Goal: Download file/media

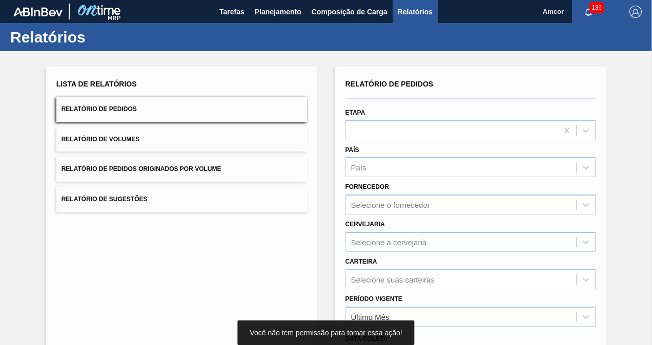
click at [590, 2] on div "136" at bounding box center [595, 11] width 47 height 23
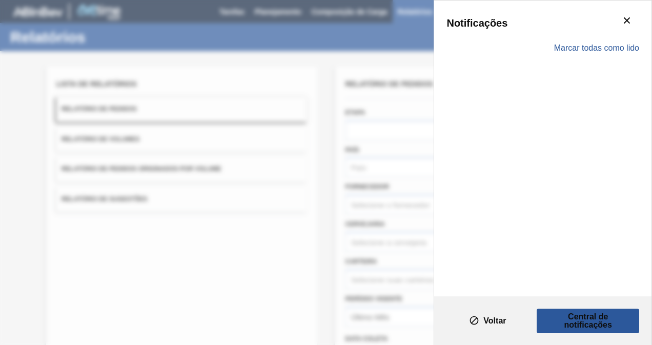
click at [589, 8] on div "Notificações Marcar todas como lido" at bounding box center [542, 149] width 217 height 296
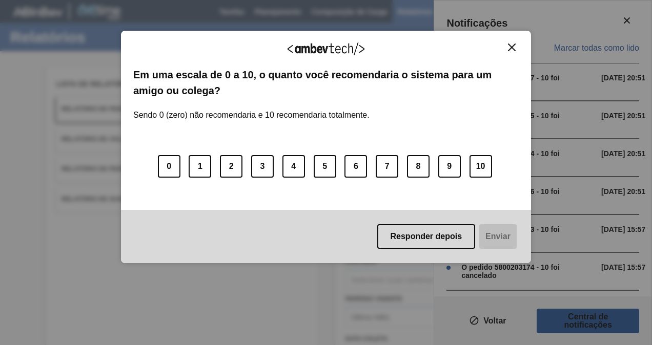
click at [514, 46] on img "Close" at bounding box center [512, 48] width 8 height 8
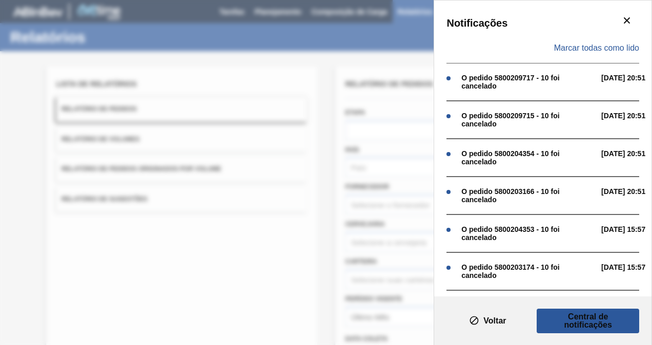
click at [328, 57] on div "Notificações Marcar todas como lido O pedido 5800209717 - 10 foi cancelado [DAT…" at bounding box center [326, 172] width 652 height 345
click at [342, 28] on div "Notificações Marcar todas como lido O pedido 5800209717 - 10 foi cancelado [DAT…" at bounding box center [326, 172] width 652 height 345
click at [630, 21] on button "botão de ícone" at bounding box center [627, 21] width 25 height 25
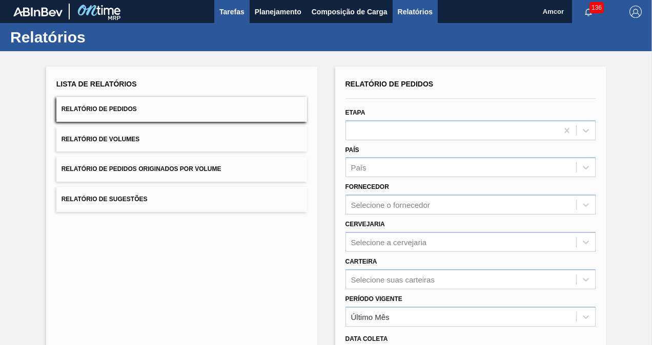
click at [230, 7] on span "Tarefas" at bounding box center [231, 12] width 25 height 12
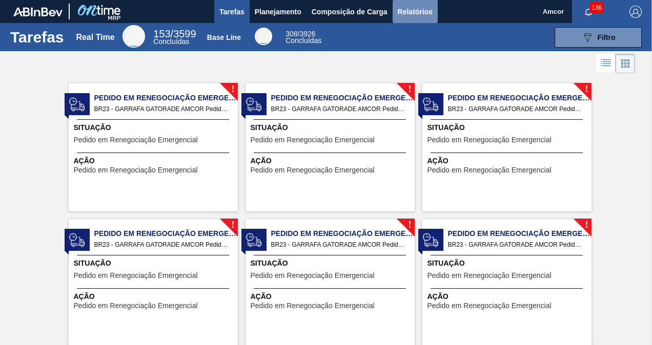
click at [417, 17] on span "Relatórios" at bounding box center [415, 12] width 35 height 12
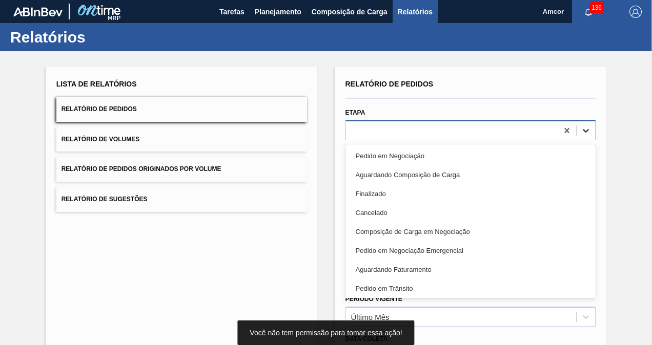
click at [586, 133] on icon at bounding box center [586, 131] width 10 height 10
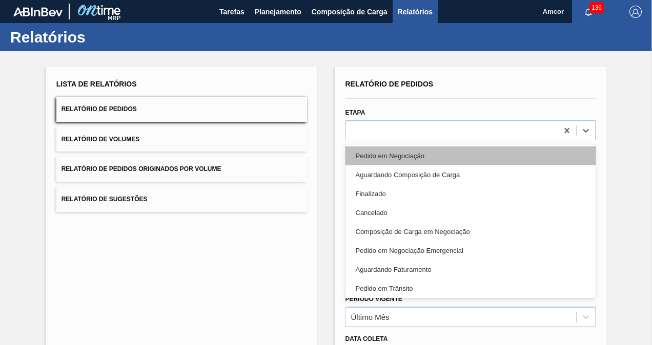
click at [436, 150] on div "Pedido em Negociação" at bounding box center [470, 156] width 251 height 19
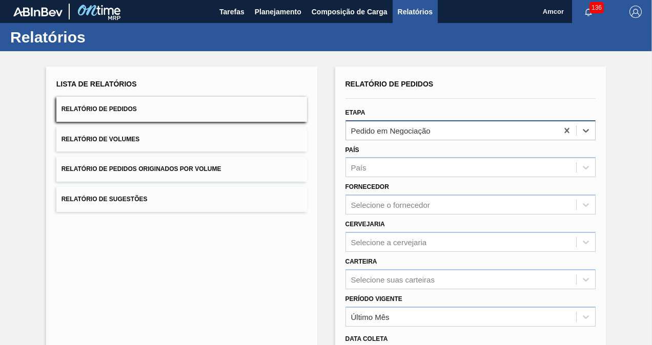
click at [521, 130] on div "Pedido em Negociação" at bounding box center [452, 130] width 212 height 15
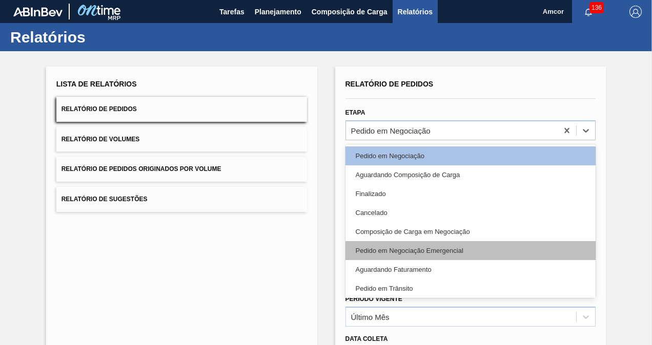
click at [439, 253] on div "Pedido em Negociação Emergencial" at bounding box center [470, 250] width 251 height 19
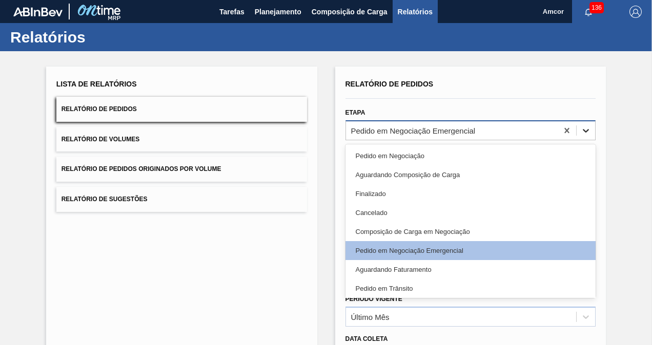
click at [585, 131] on icon at bounding box center [586, 131] width 6 height 4
click at [565, 132] on icon at bounding box center [567, 130] width 5 height 5
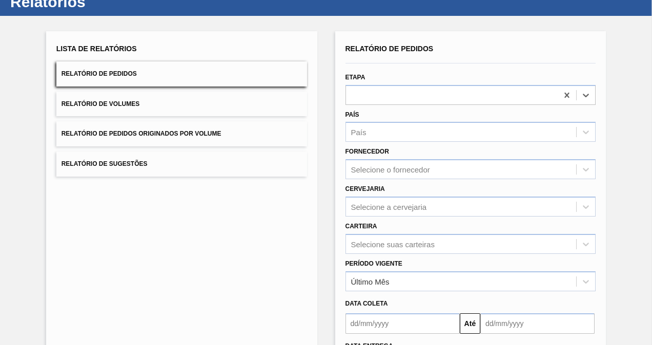
scroll to position [51, 0]
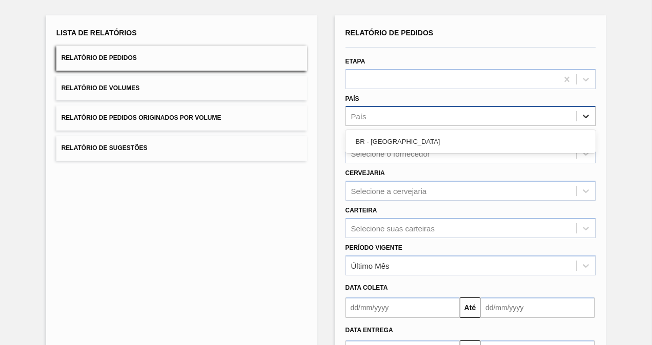
click at [587, 120] on icon at bounding box center [586, 116] width 10 height 10
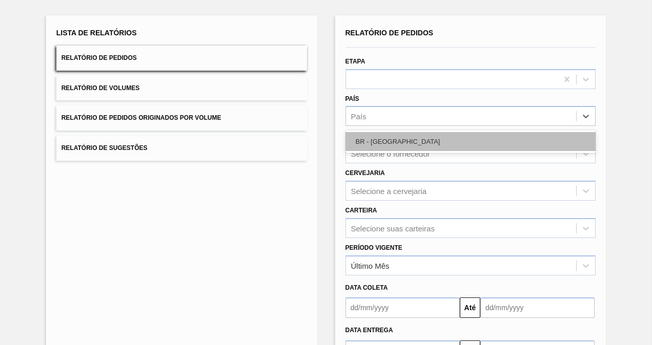
click at [442, 136] on div "BR - [GEOGRAPHIC_DATA]" at bounding box center [470, 141] width 251 height 19
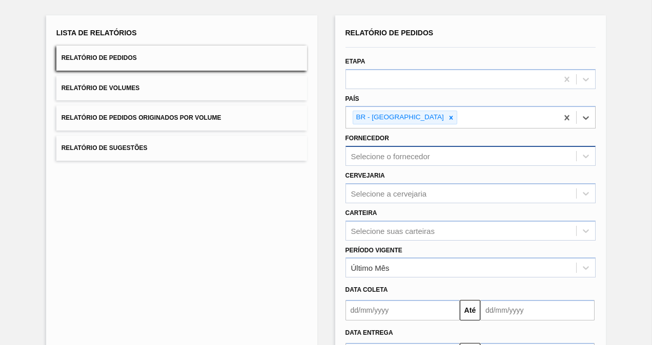
click at [506, 155] on div "Selecione o fornecedor" at bounding box center [461, 156] width 231 height 15
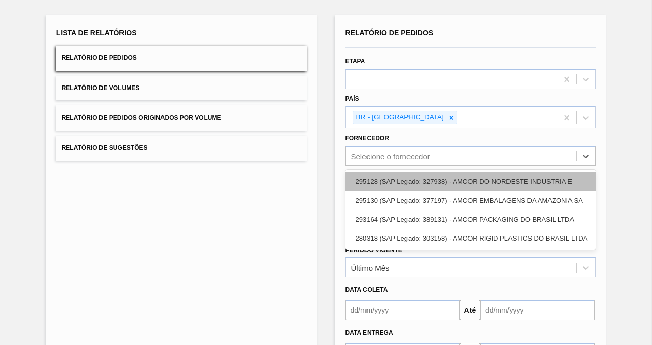
click at [494, 177] on div "295128 (SAP Legado: 327938) - AMCOR DO NORDESTE INDUSTRIA E" at bounding box center [470, 181] width 251 height 19
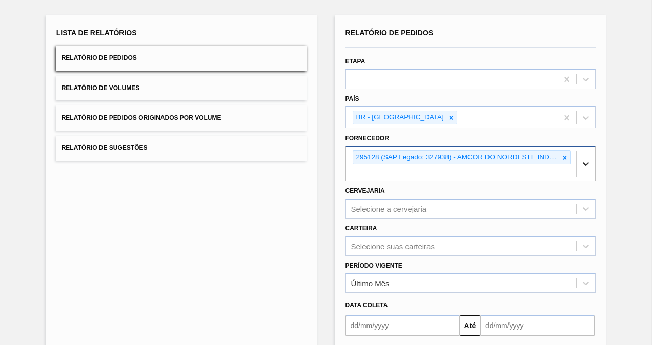
click at [586, 162] on icon at bounding box center [586, 164] width 10 height 10
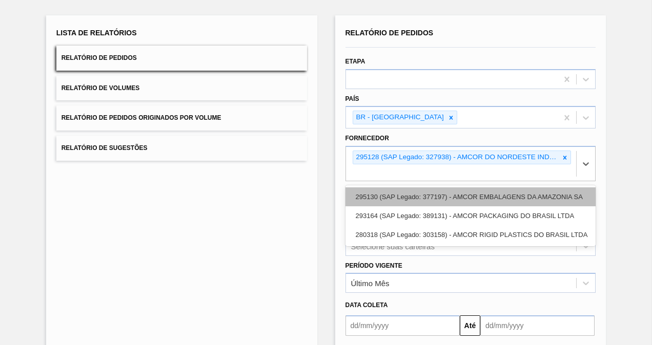
click at [524, 200] on div "295130 (SAP Legado: 377197) - AMCOR EMBALAGENS DA AMAZONIA SA" at bounding box center [470, 197] width 251 height 19
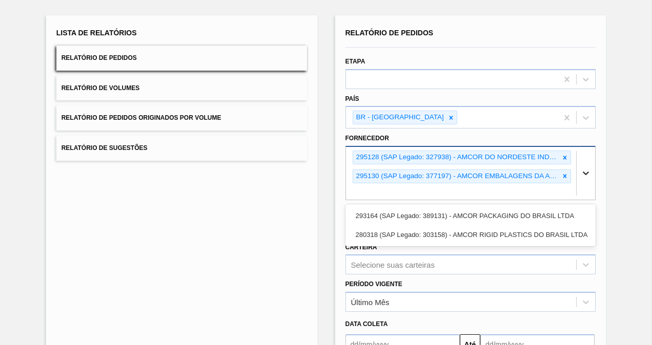
click at [590, 170] on div at bounding box center [586, 173] width 18 height 18
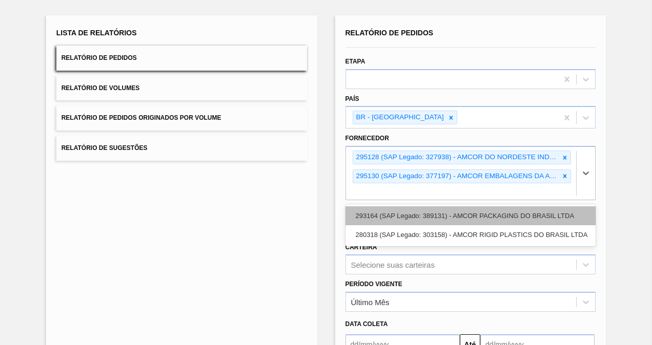
click at [557, 220] on div "293164 (SAP Legado: 389131) - AMCOR PACKAGING DO BRASIL LTDA" at bounding box center [470, 216] width 251 height 19
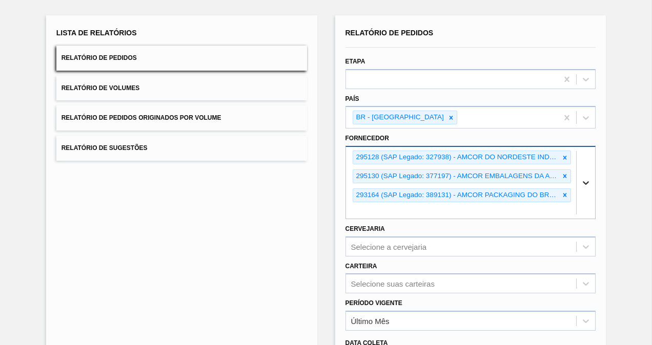
click at [582, 188] on div at bounding box center [586, 183] width 18 height 18
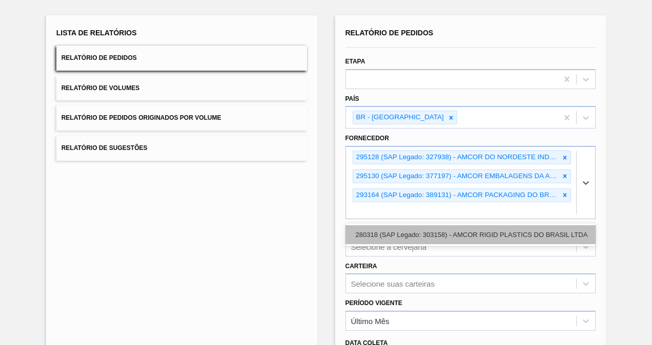
click at [544, 234] on div "280318 (SAP Legado: 303158) - AMCOR RIGID PLASTICS DO BRASIL LTDA" at bounding box center [470, 235] width 251 height 19
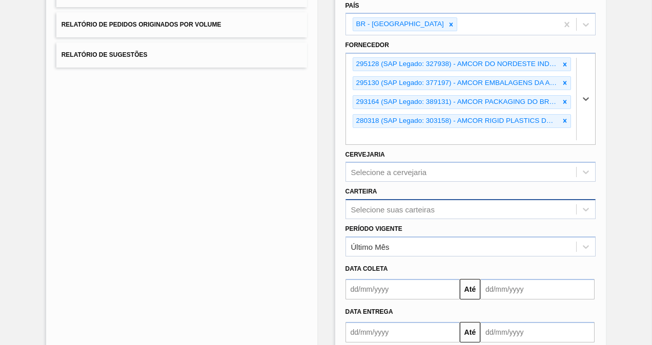
scroll to position [154, 0]
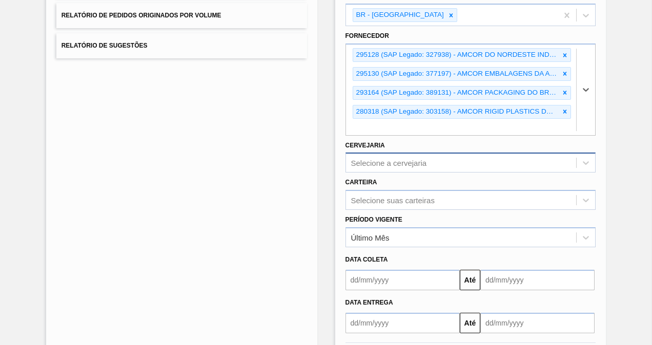
click at [494, 156] on div "Selecione a cervejaria" at bounding box center [461, 163] width 231 height 15
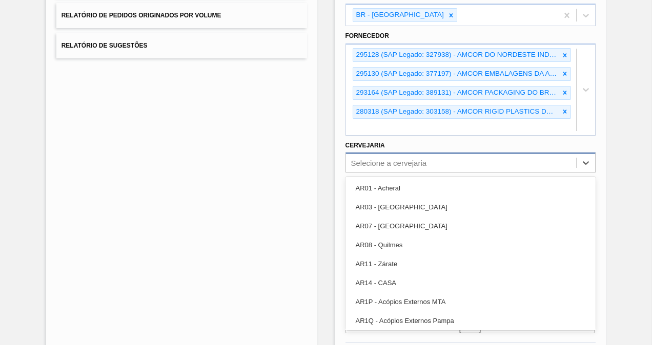
click at [493, 156] on div "Selecione a cervejaria" at bounding box center [461, 163] width 231 height 15
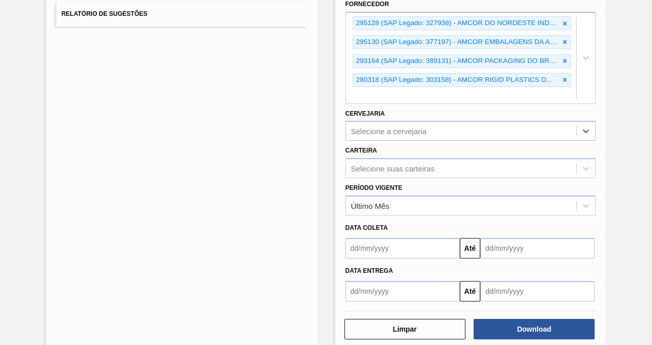
scroll to position [201, 0]
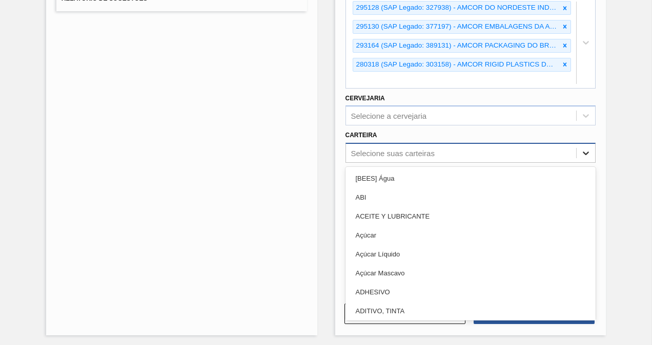
click at [581, 148] on icon at bounding box center [586, 153] width 10 height 10
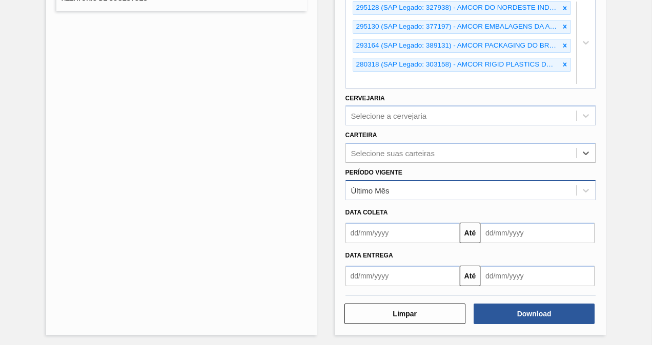
click at [420, 187] on div "Último Mês" at bounding box center [461, 190] width 231 height 15
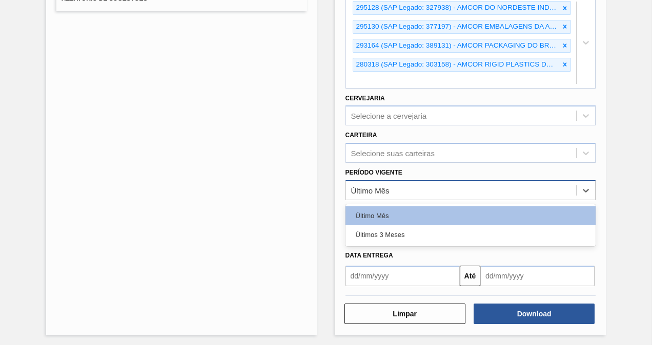
click at [420, 187] on div "Último Mês" at bounding box center [461, 190] width 231 height 15
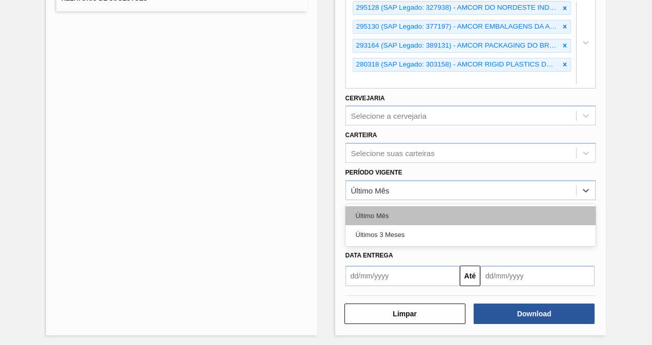
click at [411, 207] on div "Último Mês" at bounding box center [470, 216] width 251 height 19
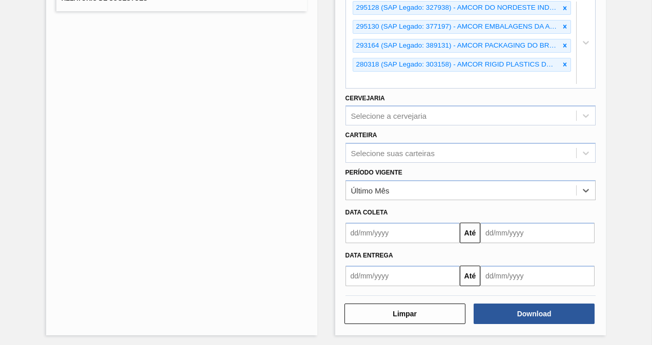
click at [458, 227] on input "text" at bounding box center [402, 233] width 114 height 21
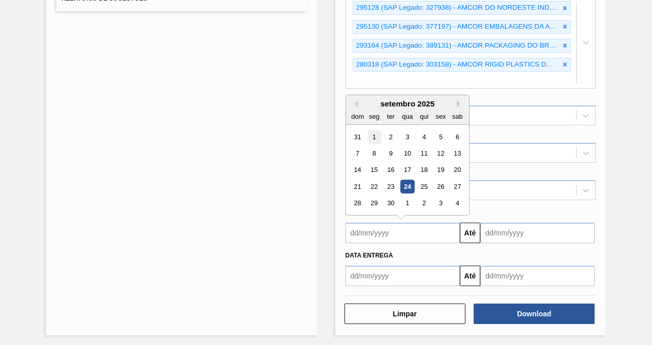
click at [375, 137] on div "1" at bounding box center [374, 137] width 14 height 14
type input "[DATE]"
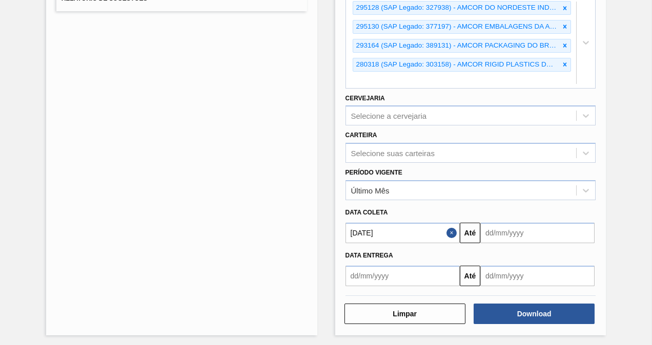
click at [522, 230] on input "text" at bounding box center [537, 233] width 114 height 21
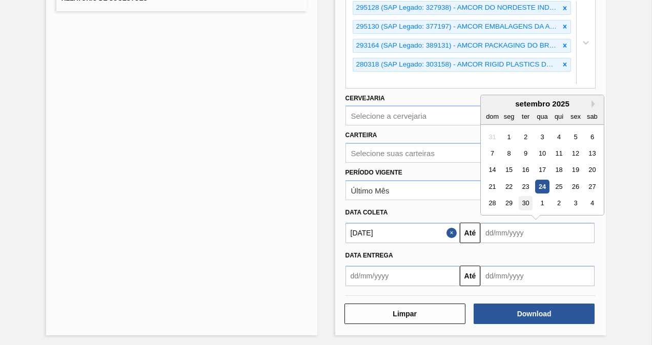
click at [530, 199] on div "30" at bounding box center [526, 203] width 14 height 14
type input "[DATE]"
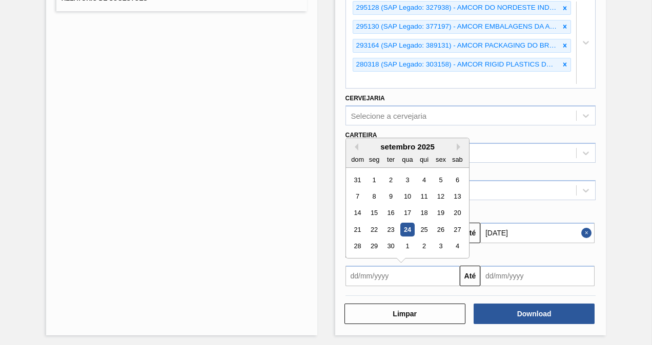
click at [384, 272] on input "text" at bounding box center [402, 276] width 114 height 21
click at [375, 179] on div "1" at bounding box center [374, 180] width 14 height 14
type input "[DATE]"
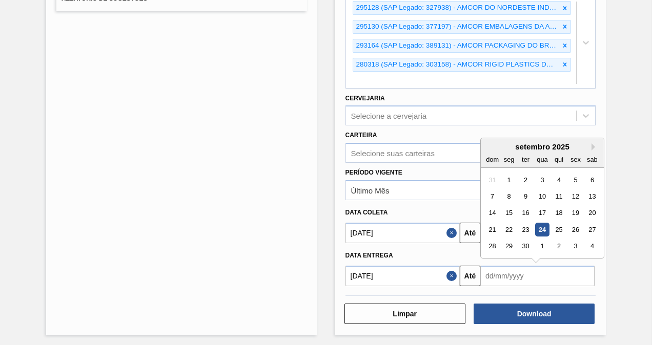
click at [540, 273] on input "text" at bounding box center [537, 276] width 114 height 21
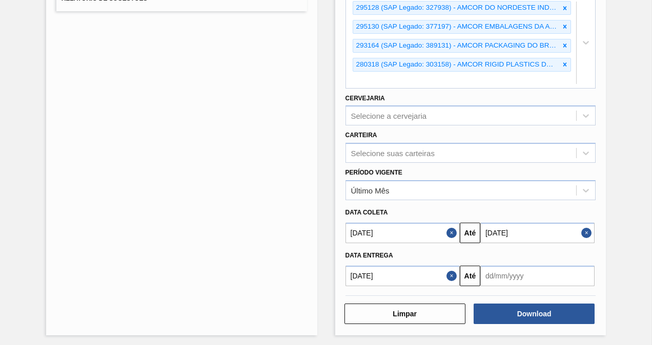
click at [453, 277] on button "Close" at bounding box center [452, 276] width 13 height 21
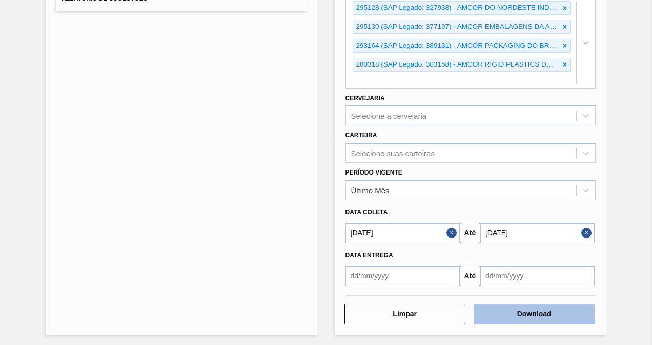
click at [539, 312] on button "Download" at bounding box center [534, 314] width 121 height 21
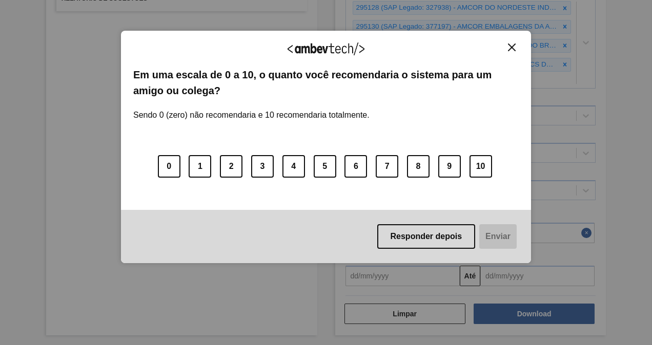
click at [511, 44] on img "Close" at bounding box center [512, 48] width 8 height 8
click at [510, 48] on img "Close" at bounding box center [512, 48] width 8 height 8
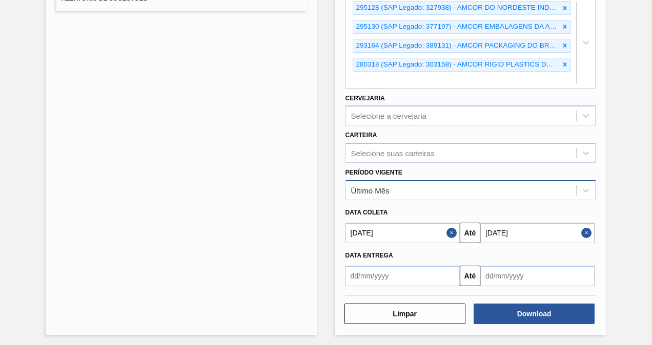
scroll to position [0, 0]
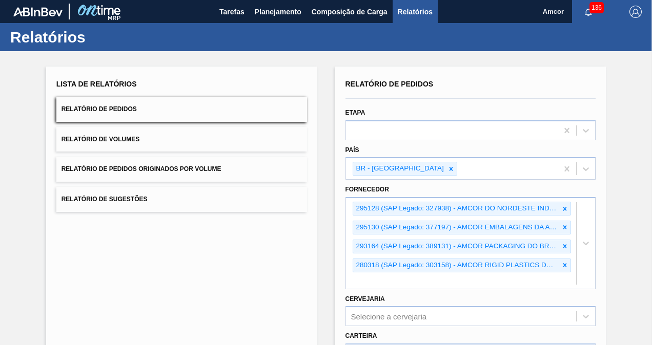
click at [190, 306] on div "Lista de Relatórios Relatório de Pedidos Relatório de Volumes Relatório de Pedi…" at bounding box center [181, 302] width 271 height 470
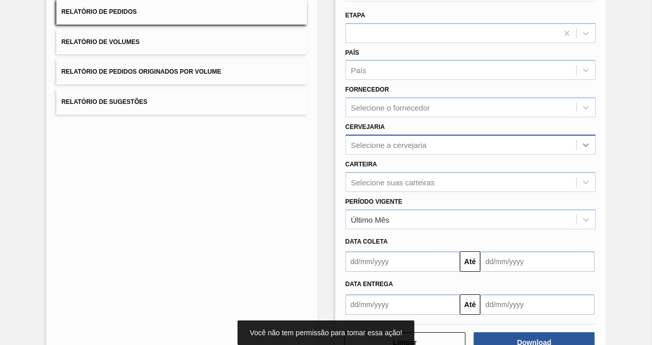
scroll to position [103, 0]
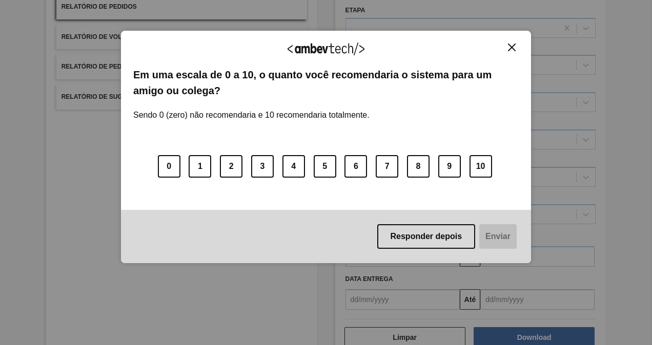
click at [512, 44] on img "Close" at bounding box center [512, 48] width 8 height 8
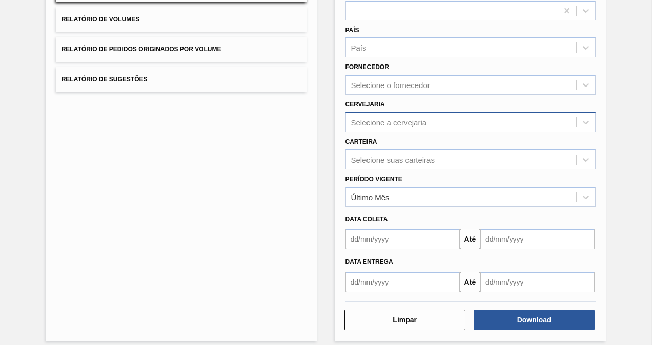
scroll to position [128, 0]
